Goal: Information Seeking & Learning: Learn about a topic

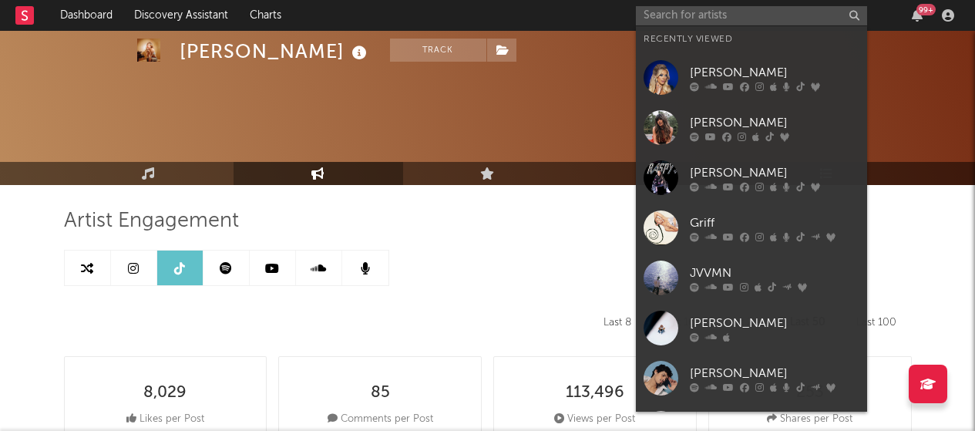
select select "6m"
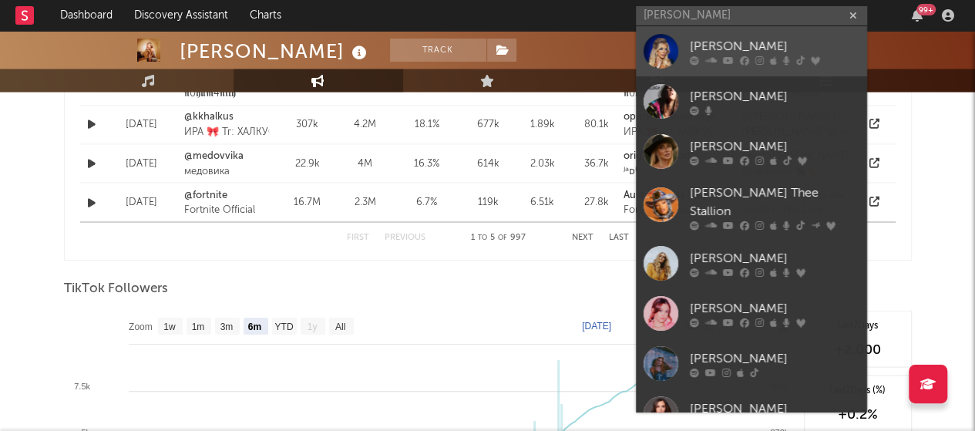
type input "[PERSON_NAME]"
click at [716, 39] on div "[PERSON_NAME]" at bounding box center [775, 46] width 170 height 18
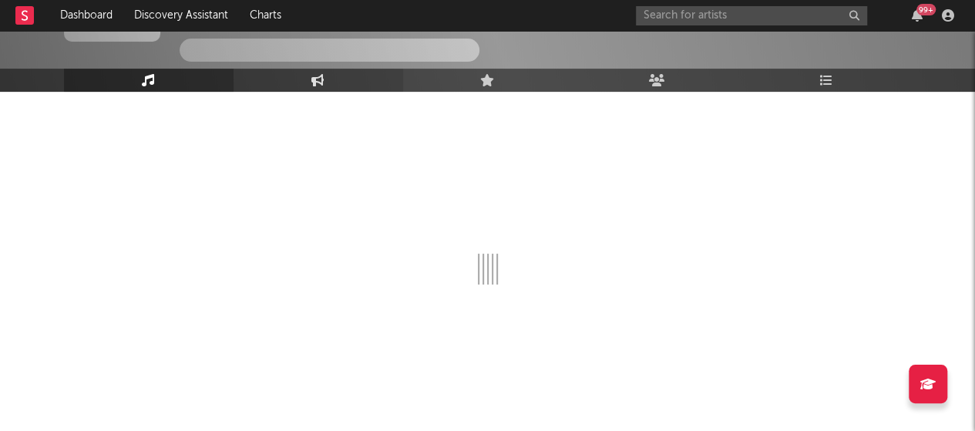
click at [347, 89] on link "Engagement" at bounding box center [319, 80] width 170 height 23
select select "1w"
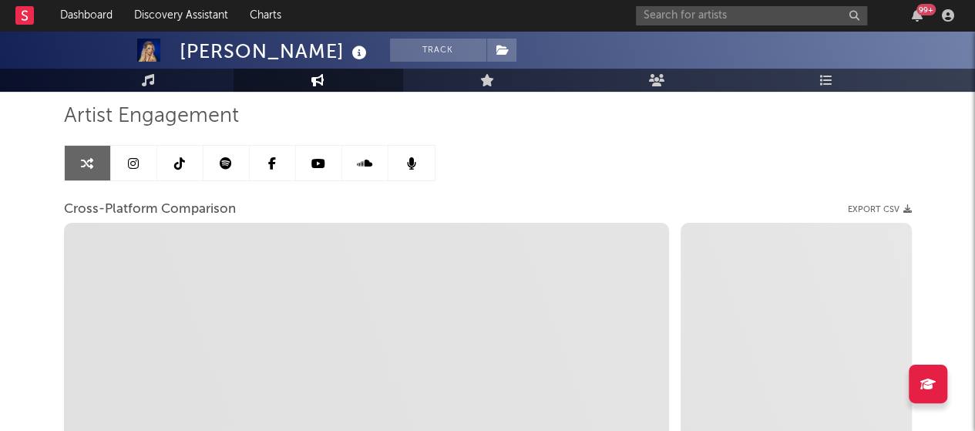
select select "1m"
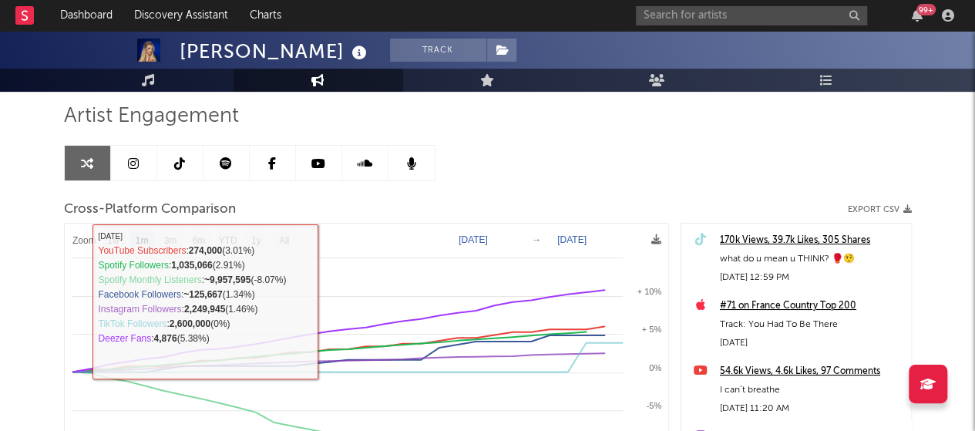
click at [133, 158] on icon at bounding box center [133, 163] width 11 height 12
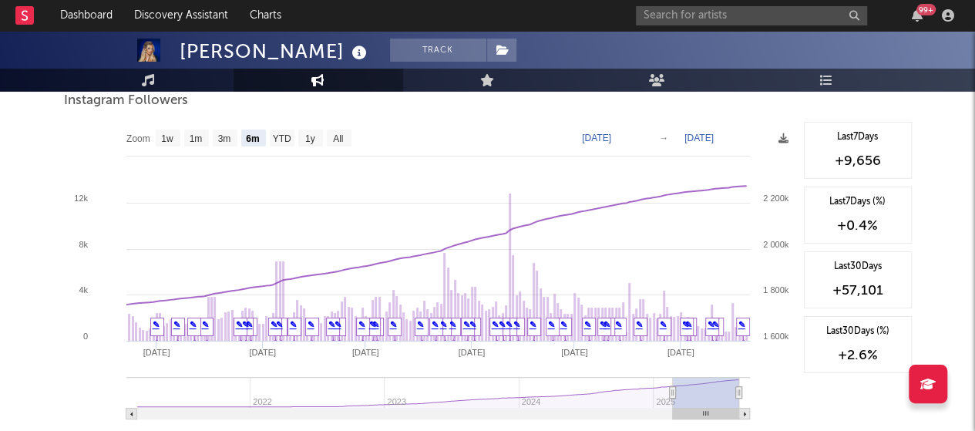
scroll to position [2362, 0]
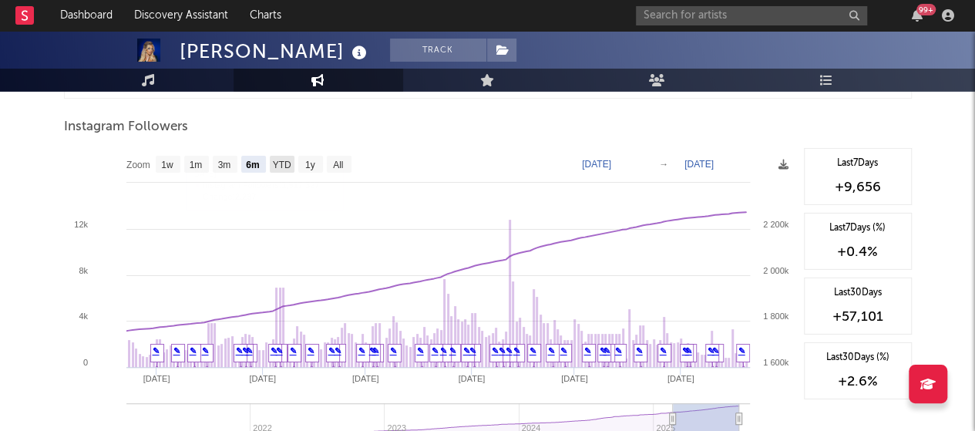
click at [283, 163] on text "YTD" at bounding box center [281, 165] width 18 height 11
select select "YTD"
type input "[DATE]"
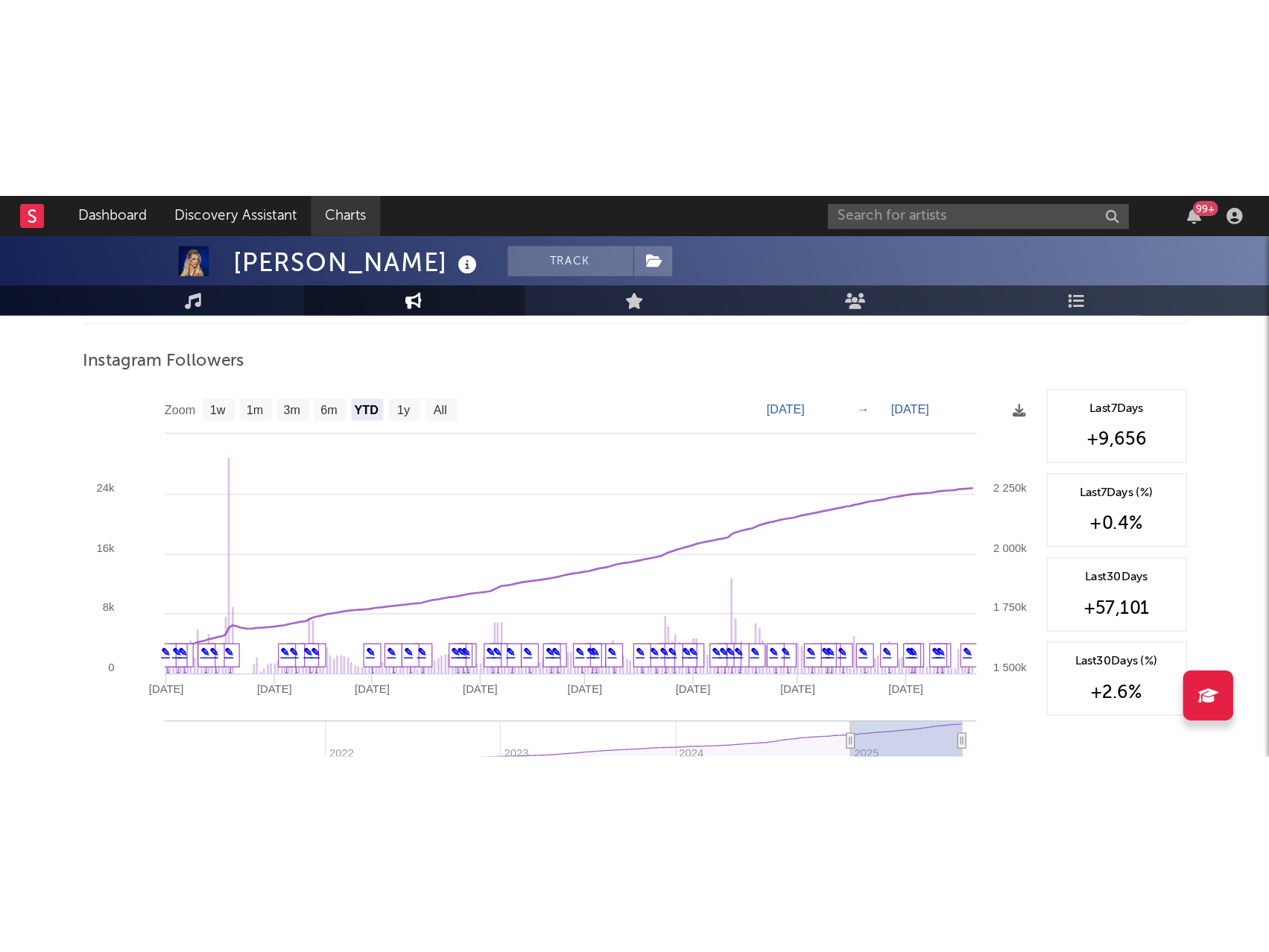
scroll to position [1877, 0]
